Goal: Task Accomplishment & Management: Use online tool/utility

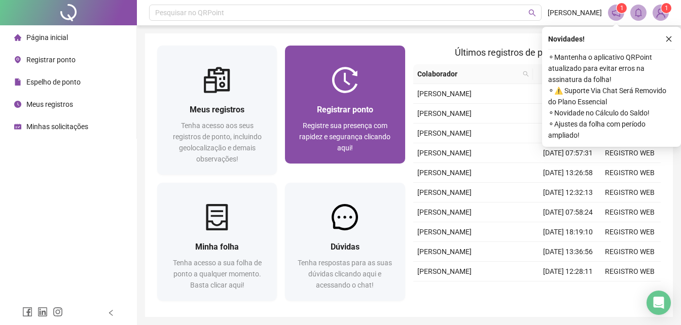
drag, startPoint x: 0, startPoint y: 0, endPoint x: 355, endPoint y: 159, distance: 388.6
click at [355, 159] on div "Registrar ponto Registre sua presença com rapidez e segurança clicando aqui!" at bounding box center [345, 128] width 120 height 70
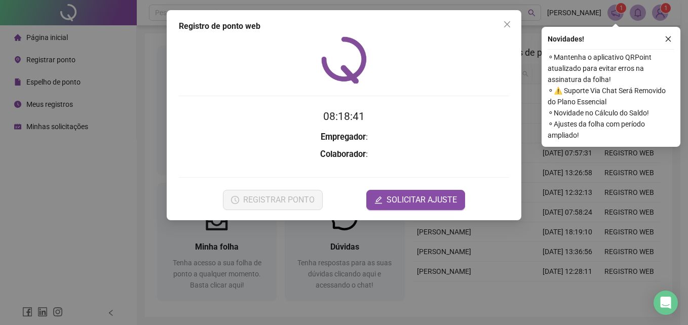
click at [596, 181] on div "Registro de ponto web 08:18:41 Empregador : Colaborador : REGISTRAR PONTO SOLIC…" at bounding box center [344, 162] width 688 height 325
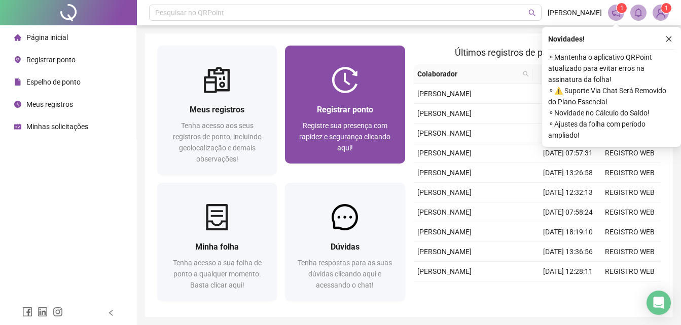
click at [378, 111] on div "Registrar ponto" at bounding box center [344, 109] width 95 height 13
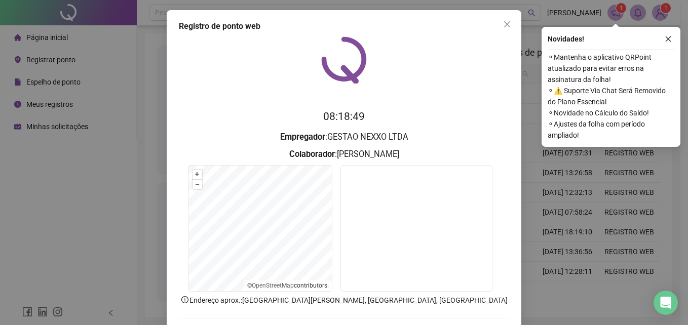
scroll to position [48, 0]
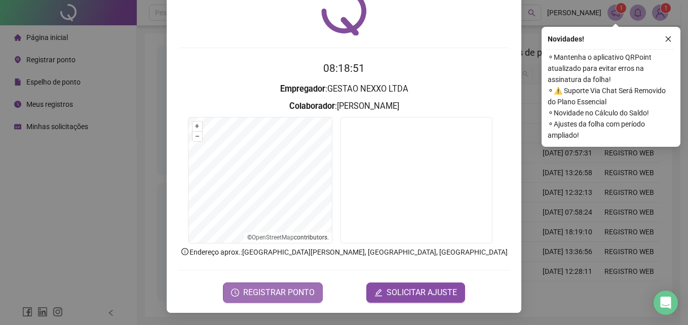
click at [237, 292] on icon "clock-circle" at bounding box center [235, 293] width 8 height 8
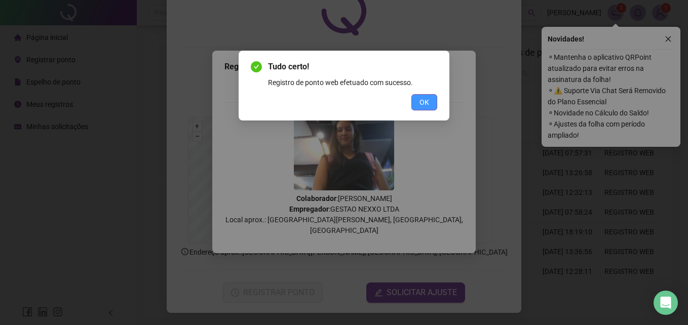
click at [426, 105] on span "OK" at bounding box center [425, 102] width 10 height 11
